Goal: Information Seeking & Learning: Check status

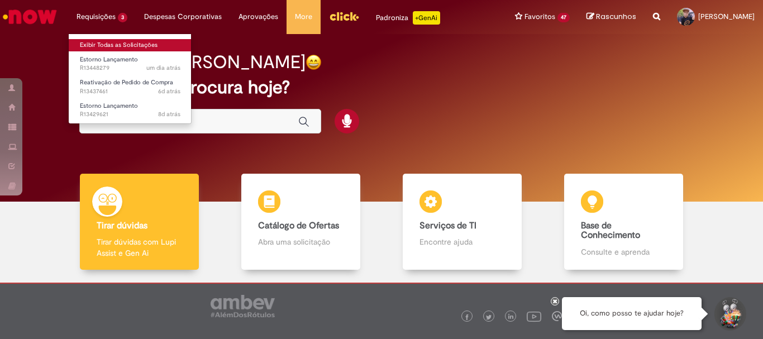
click at [96, 46] on link "Exibir Todas as Solicitações" at bounding box center [130, 45] width 123 height 12
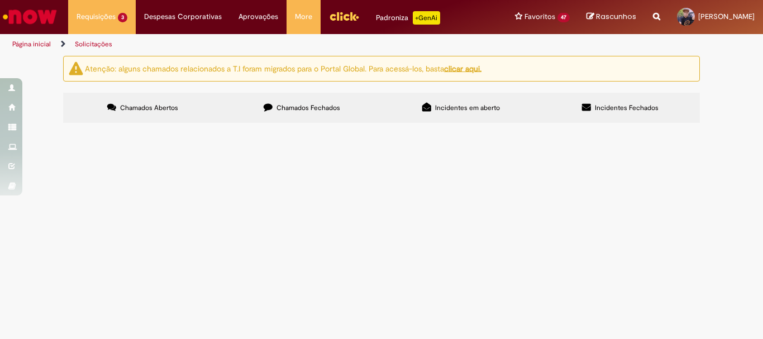
click at [289, 106] on span "Chamados Fechados" at bounding box center [308, 107] width 64 height 9
click at [0, 0] on span "BOA TARDE. FOI LANÇADO NA QUANTIDADE ERRADA FAVOR ESTORNA PRECISAMOS INOFORMAR …" at bounding box center [0, 0] width 0 height 0
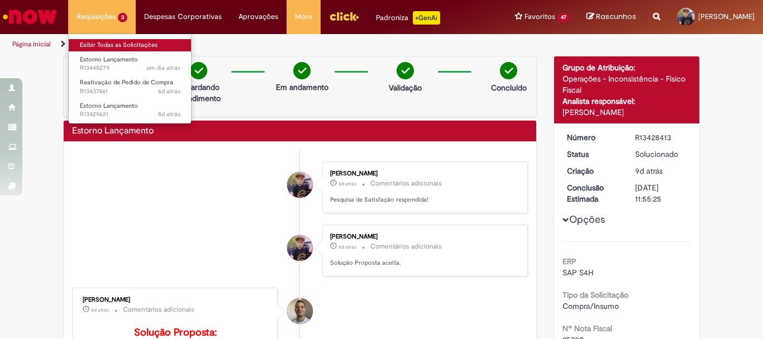
click at [93, 41] on link "Exibir Todas as Solicitações" at bounding box center [130, 45] width 123 height 12
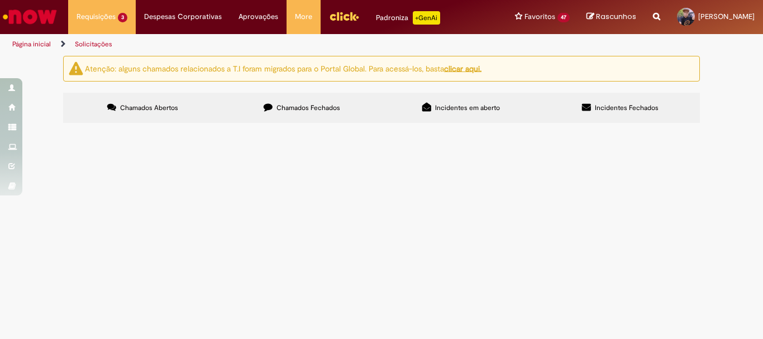
click at [317, 108] on span "Chamados Fechados" at bounding box center [308, 107] width 64 height 9
click at [0, 0] on input "Pesquisar" at bounding box center [0, 0] width 0 height 0
click at [0, 0] on icon at bounding box center [0, 0] width 0 height 0
click at [0, 0] on button at bounding box center [0, 0] width 0 height 0
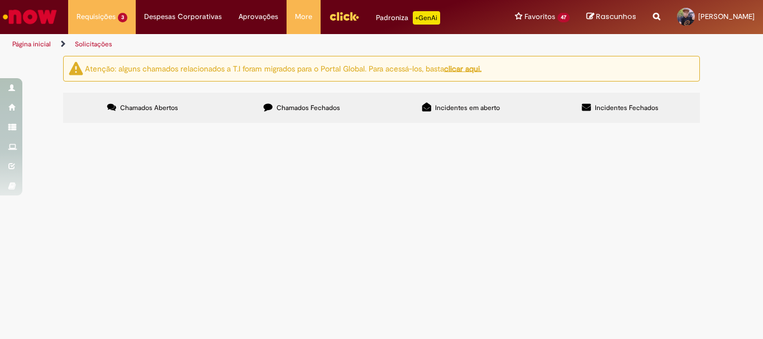
click at [0, 0] on button at bounding box center [0, 0] width 0 height 0
click at [140, 108] on span "Chamados Abertos" at bounding box center [149, 107] width 58 height 9
click at [0, 0] on span "Boa tarde !] Favor estorna a nota fiscal lançou na quantidade errada" at bounding box center [0, 0] width 0 height 0
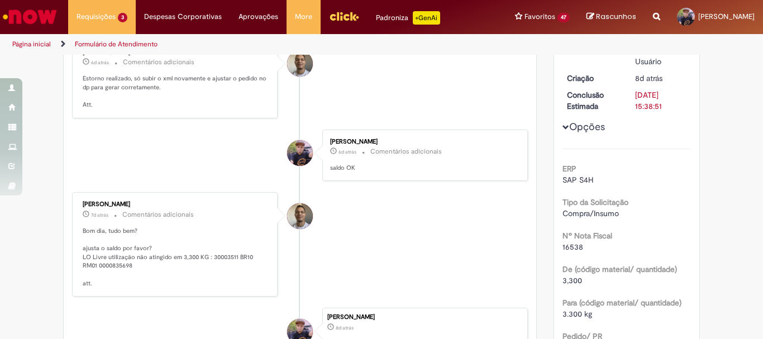
scroll to position [223, 0]
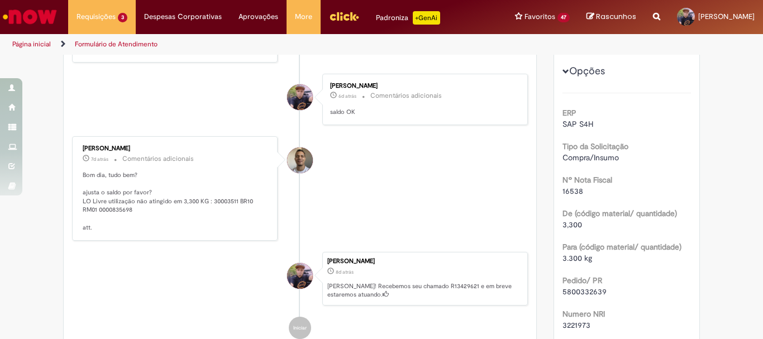
click at [588, 294] on span "5800332639" at bounding box center [584, 291] width 44 height 10
copy div "5800332639"
